Goal: Check status: Check status

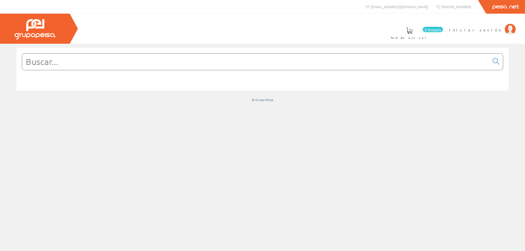
click at [286, 97] on div at bounding box center [262, 73] width 501 height 50
click at [498, 32] on font "Iniciar sesión" at bounding box center [475, 29] width 53 height 5
click at [233, 35] on link "Últimas compras" at bounding box center [208, 33] width 50 height 20
click at [487, 30] on span "MONT.ELECTRICOS [PERSON_NAME]" at bounding box center [448, 29] width 109 height 5
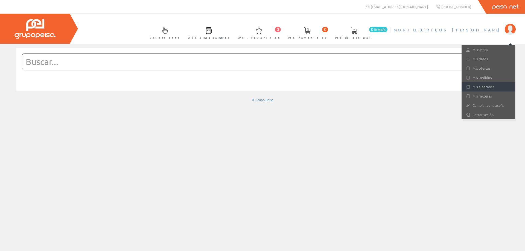
click at [477, 86] on link "Mis albaranes" at bounding box center [488, 86] width 53 height 9
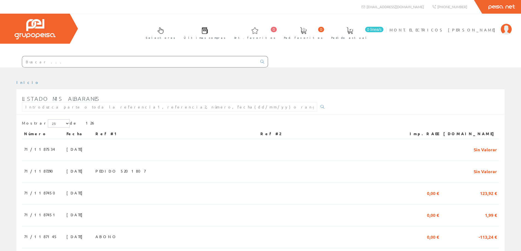
click at [31, 61] on input "text" at bounding box center [139, 61] width 235 height 11
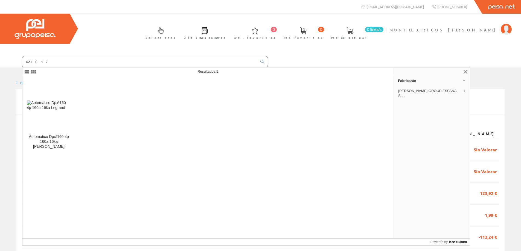
type input "420017"
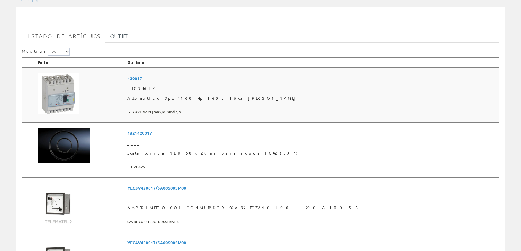
scroll to position [55, 0]
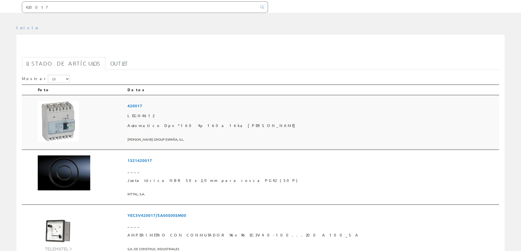
click at [188, 106] on span "420017" at bounding box center [313, 106] width 370 height 10
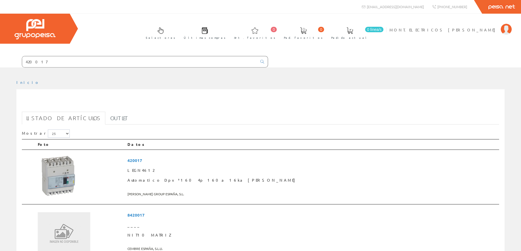
scroll to position [55, 0]
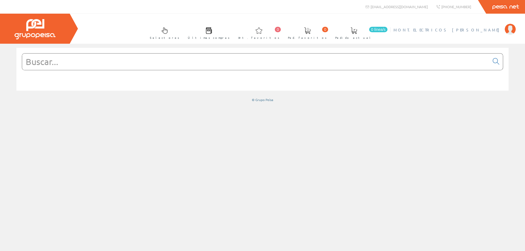
click at [482, 30] on span "MONT.ELECTRICOS [PERSON_NAME]" at bounding box center [448, 29] width 109 height 5
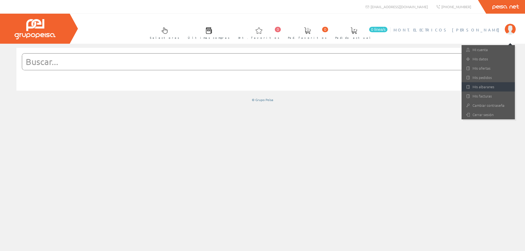
click at [479, 87] on link "Mis albaranes" at bounding box center [488, 86] width 53 height 9
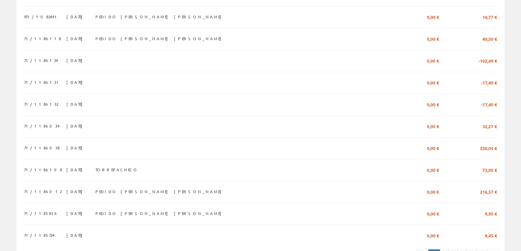
scroll to position [474, 0]
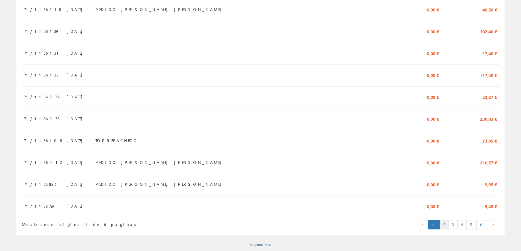
click at [448, 226] on link "2" at bounding box center [444, 225] width 9 height 9
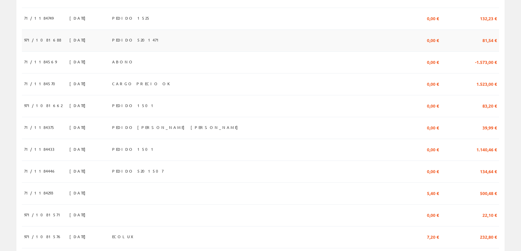
scroll to position [475, 0]
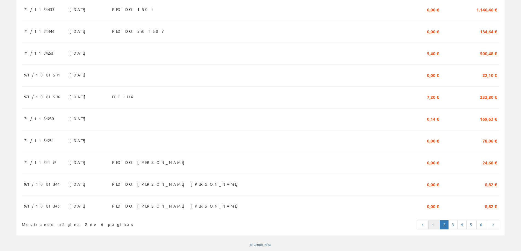
click at [438, 224] on link "1" at bounding box center [434, 225] width 12 height 9
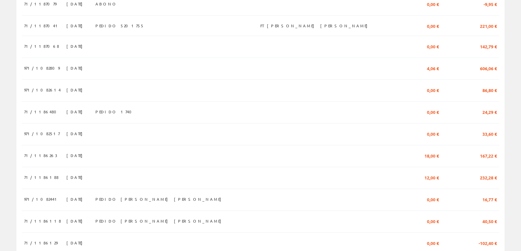
scroll to position [219, 0]
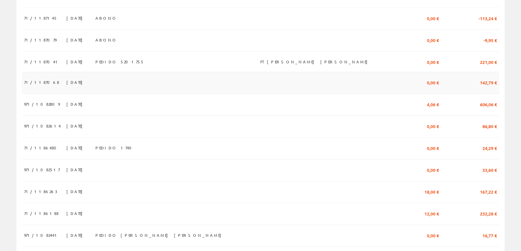
click at [66, 83] on span "13/08/2025" at bounding box center [75, 82] width 19 height 9
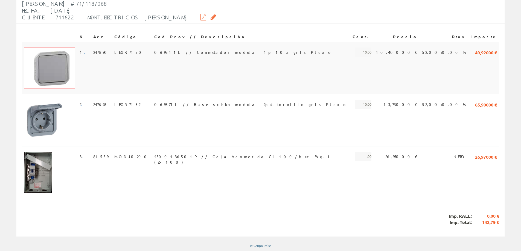
scroll to position [95, 0]
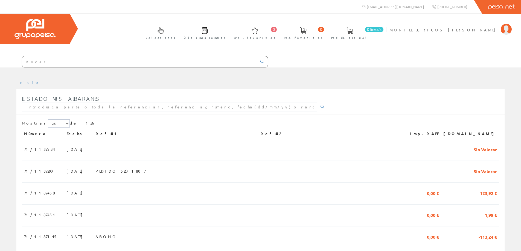
scroll to position [219, 0]
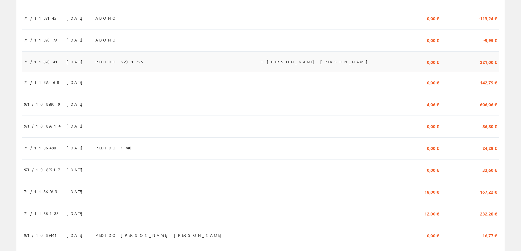
click at [66, 63] on span "13/08/2025" at bounding box center [75, 61] width 19 height 9
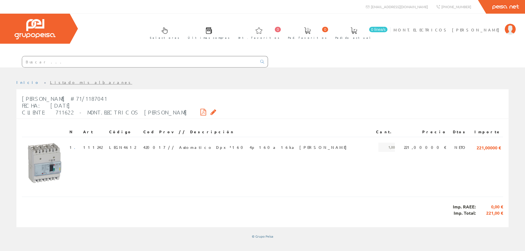
click at [211, 112] on icon at bounding box center [214, 112] width 6 height 4
